Goal: Check status

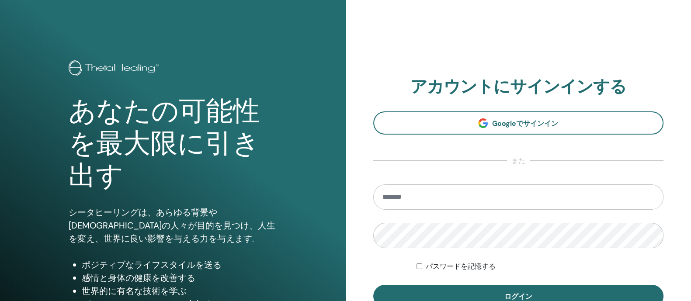
scroll to position [54, 0]
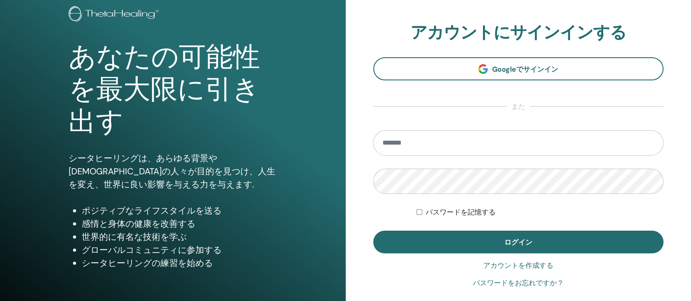
type input "**********"
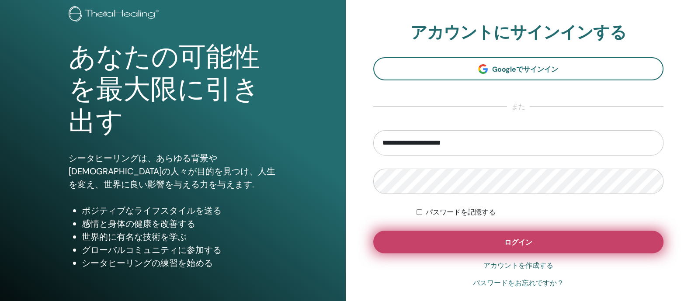
click at [425, 237] on button "ログイン" at bounding box center [519, 242] width 291 height 23
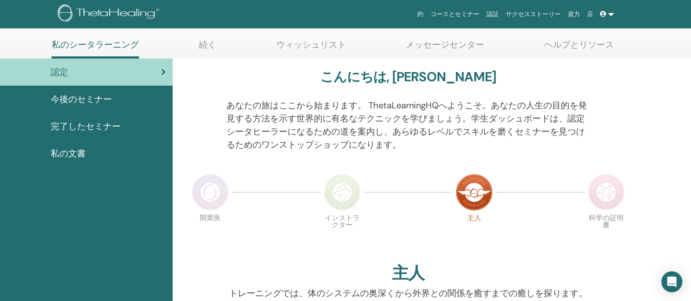
scroll to position [54, 0]
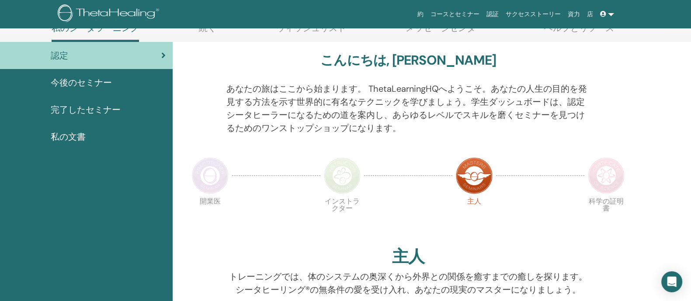
click at [92, 106] on span "完了したセミナー" at bounding box center [86, 109] width 70 height 13
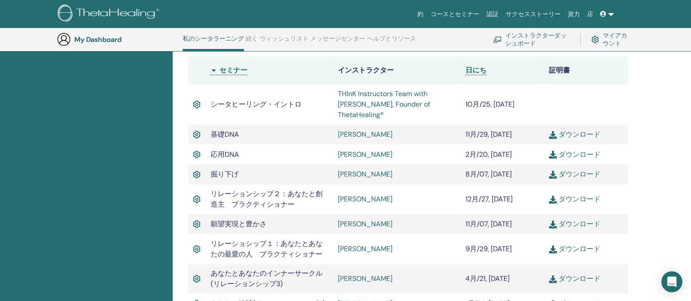
scroll to position [241, 0]
